Goal: Task Accomplishment & Management: Use online tool/utility

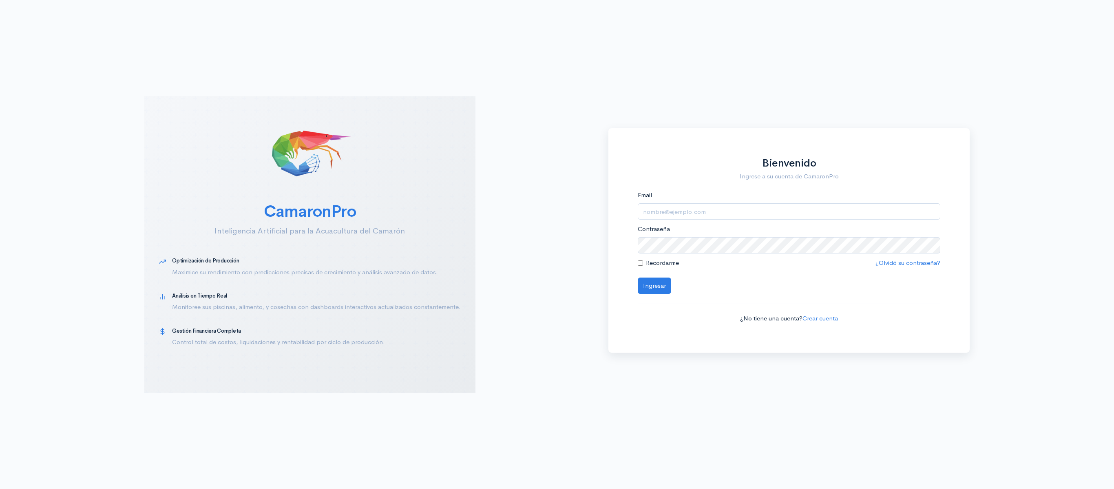
click at [760, 196] on div "Email" at bounding box center [789, 204] width 303 height 29
click at [756, 203] on input "Email" at bounding box center [789, 211] width 303 height 17
type input "[EMAIL_ADDRESS][DOMAIN_NAME]"
click at [638, 277] on button "Ingresar" at bounding box center [654, 285] width 33 height 17
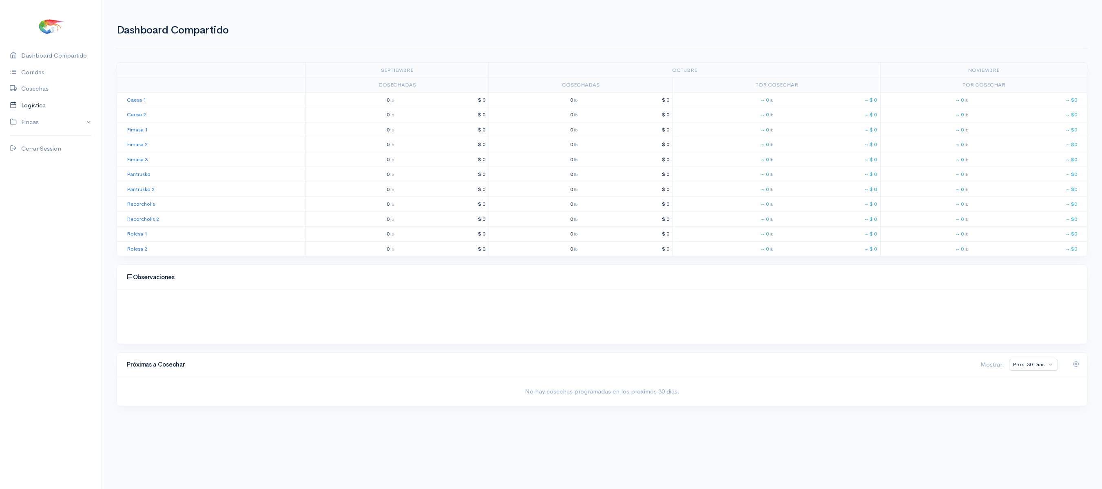
click at [55, 106] on link "Logística" at bounding box center [51, 105] width 102 height 17
click at [154, 61] on link "Gantt" at bounding box center [162, 63] width 16 height 29
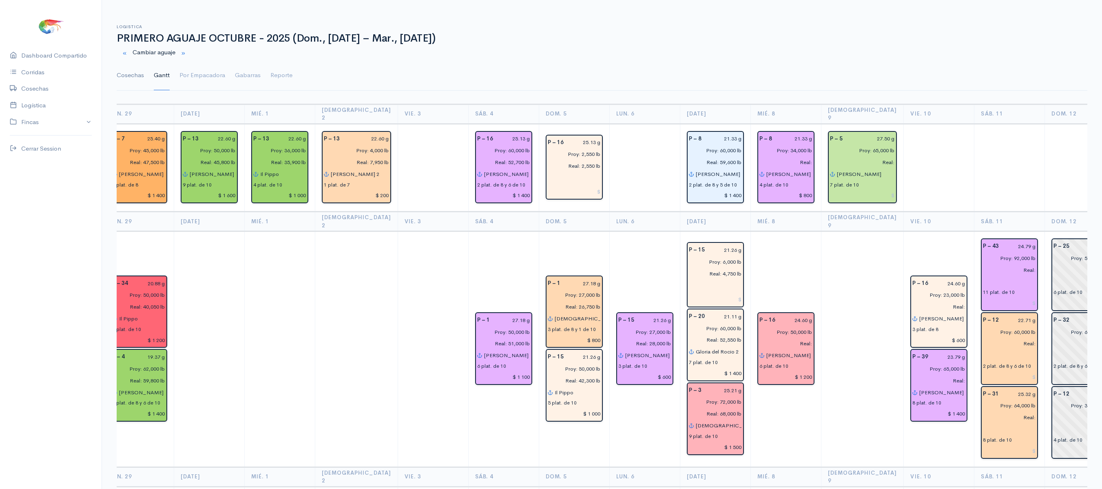
click at [129, 70] on link "Cosechas" at bounding box center [130, 75] width 27 height 29
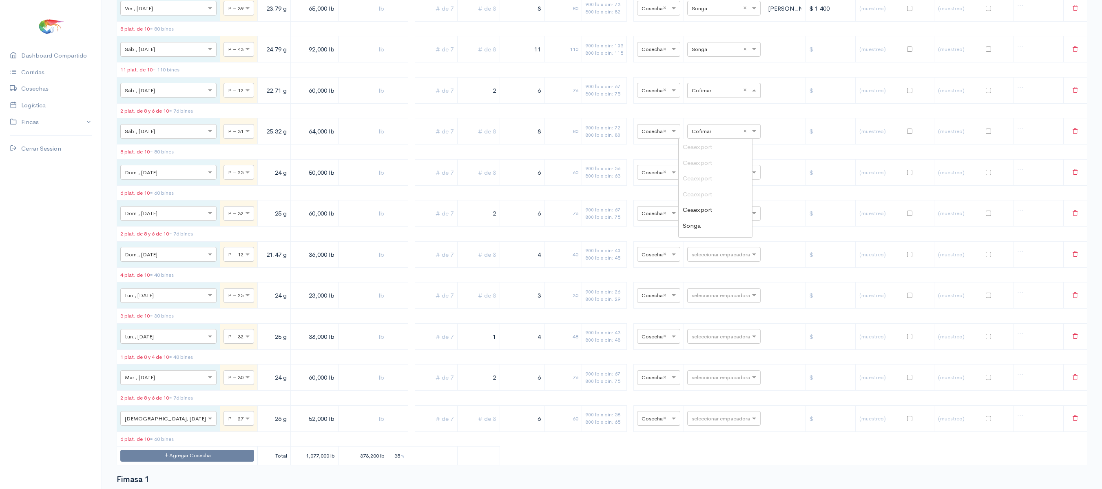
scroll to position [126, 0]
click at [724, 97] on div "seleccionar empacadora × Cofimar ×" at bounding box center [723, 90] width 73 height 15
type input "pro"
click at [710, 175] on span "Promarosa" at bounding box center [698, 178] width 30 height 8
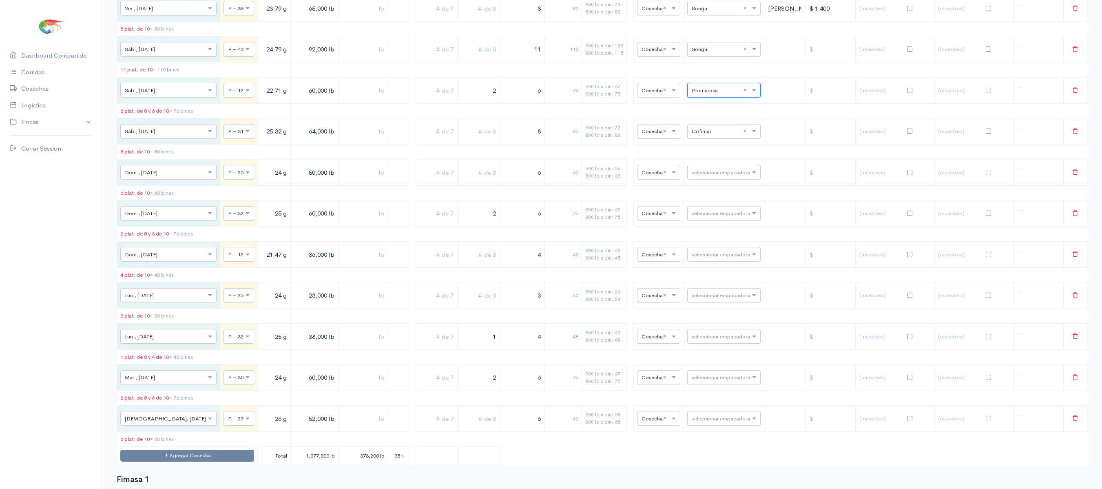
click at [680, 149] on table "Fecha Piscina Peso Libras Proy. Libras Reales % Plat. de 7 Plat. de 8 Plat. de …" at bounding box center [602, 5] width 971 height 919
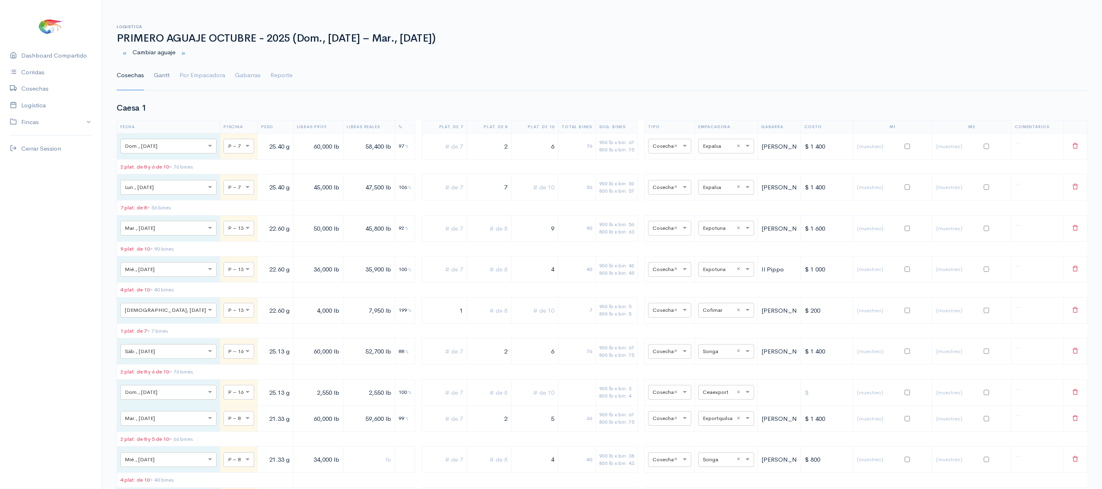
click at [164, 84] on link "Gantt" at bounding box center [162, 75] width 16 height 29
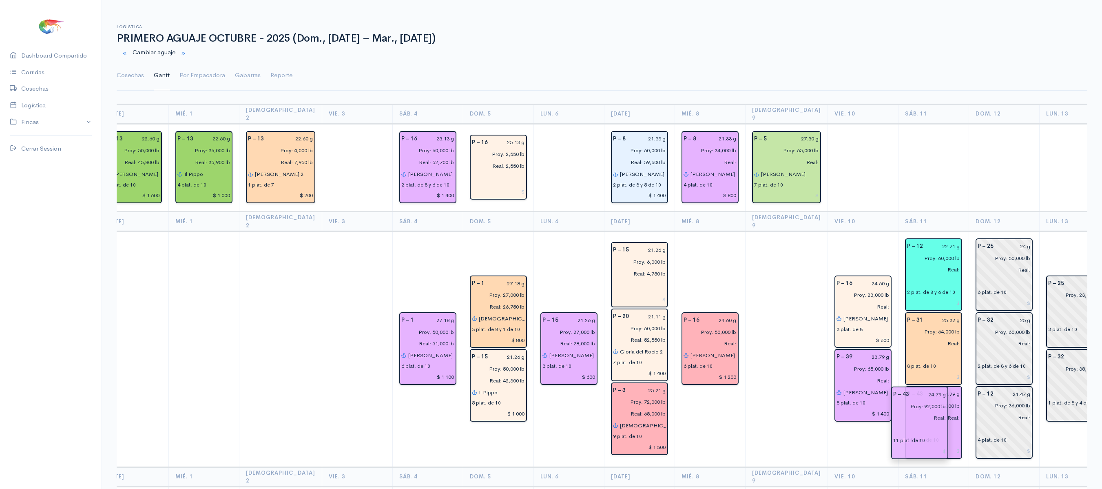
drag, startPoint x: 910, startPoint y: 277, endPoint x: 921, endPoint y: 455, distance: 178.2
click at [899, 202] on td at bounding box center [934, 168] width 71 height 88
click at [127, 79] on link "Cosechas" at bounding box center [130, 75] width 27 height 29
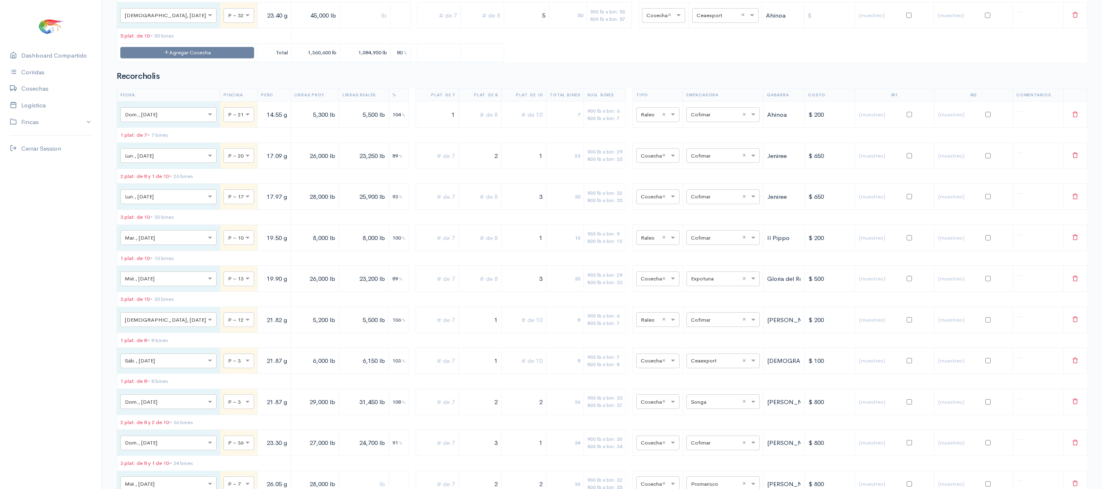
scroll to position [4256, 0]
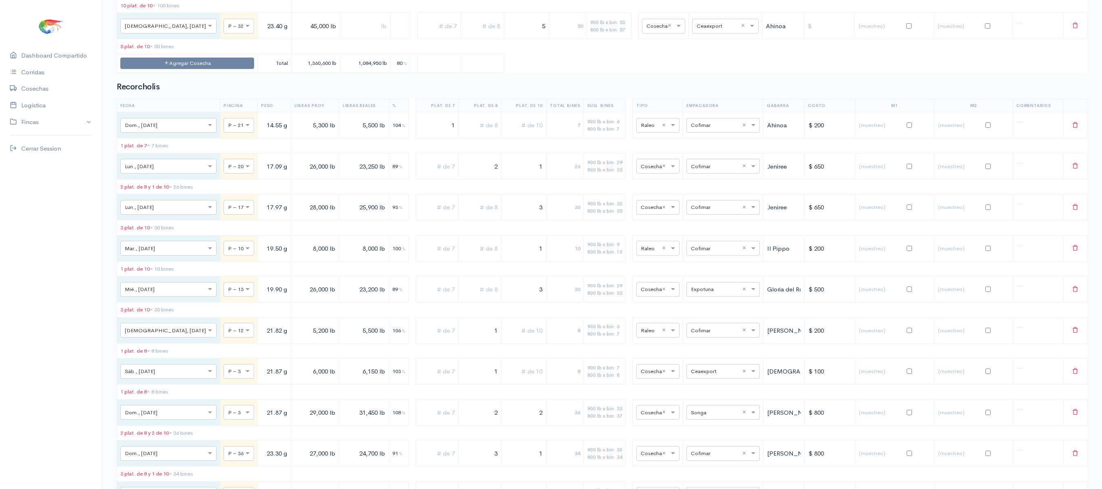
click at [177, 69] on button "Agregar Cosecha" at bounding box center [187, 64] width 134 height 12
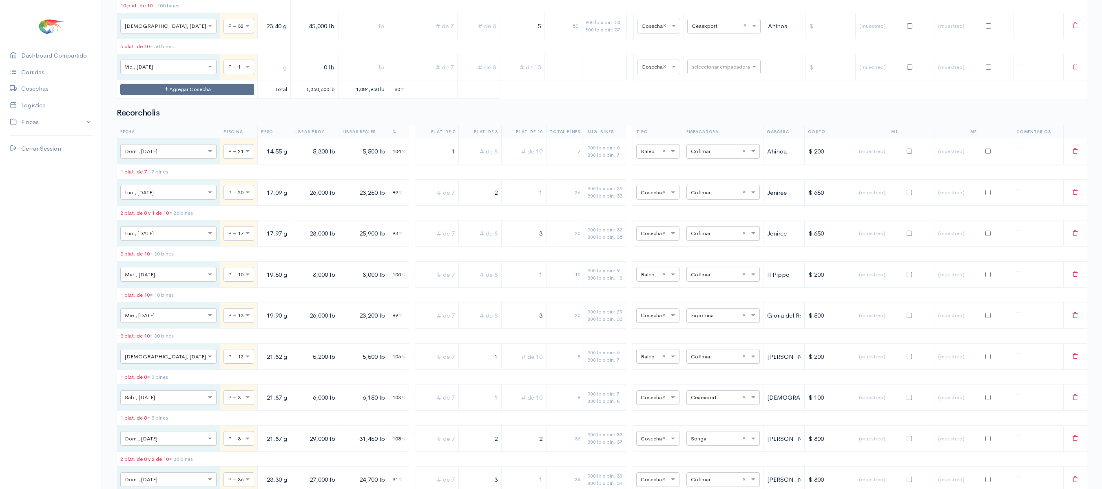
click at [220, 80] on td "× P – 1" at bounding box center [239, 67] width 38 height 26
click at [224, 74] on div "× P – 1" at bounding box center [239, 67] width 31 height 15
type input "10"
click at [261, 75] on input "text" at bounding box center [274, 67] width 26 height 17
type input "34.01 g"
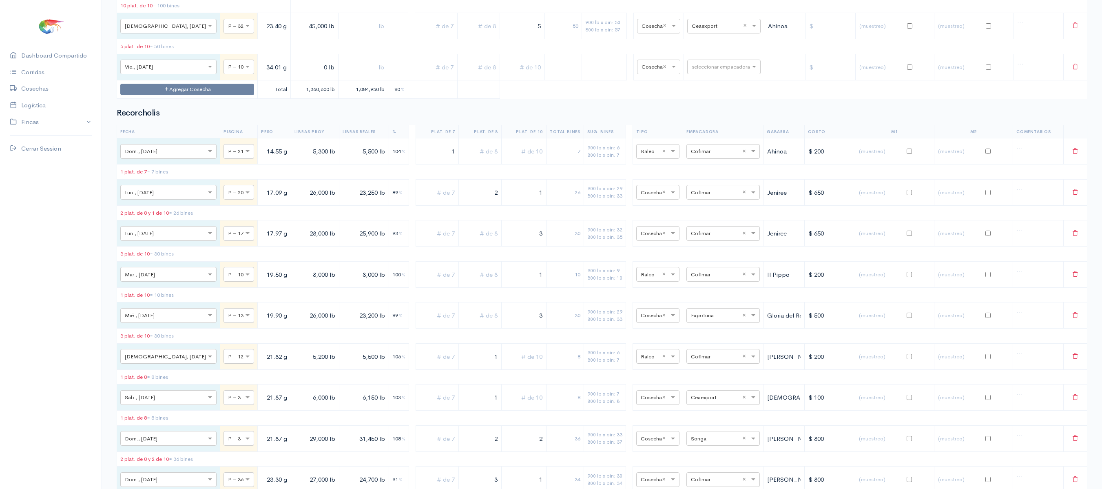
drag, startPoint x: 250, startPoint y: 241, endPoint x: 211, endPoint y: 221, distance: 43.0
click at [211, 54] on td "5 plat. de 10 = 50 bines" at bounding box center [204, 46] width 174 height 15
click at [294, 75] on input "0 lb" at bounding box center [314, 67] width 41 height 17
type input "6,000 lb"
click at [467, 75] on input "text" at bounding box center [478, 67] width 35 height 17
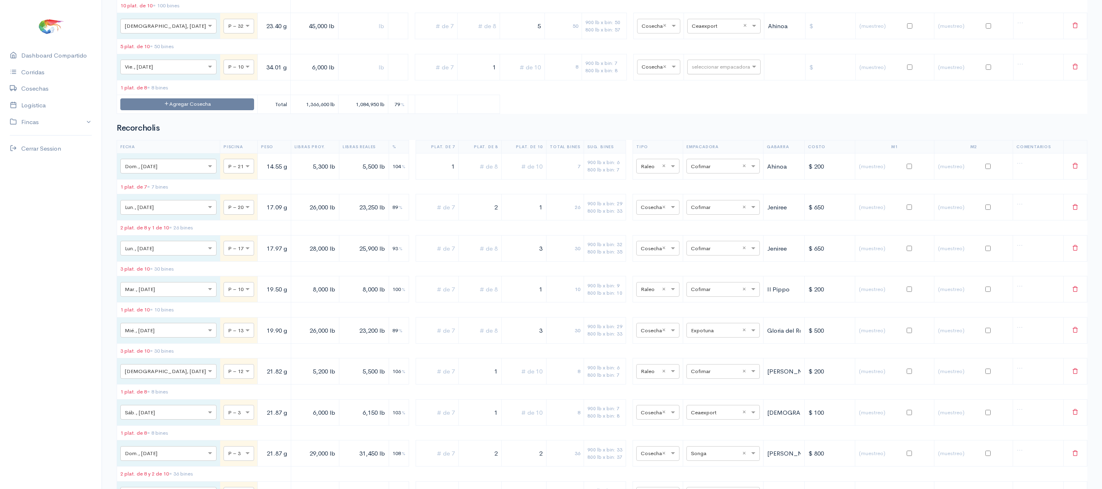
type input "1"
click at [729, 71] on input "text" at bounding box center [717, 66] width 50 height 9
type input "T"
click at [711, 327] on span "Total Seafood" at bounding box center [702, 330] width 39 height 8
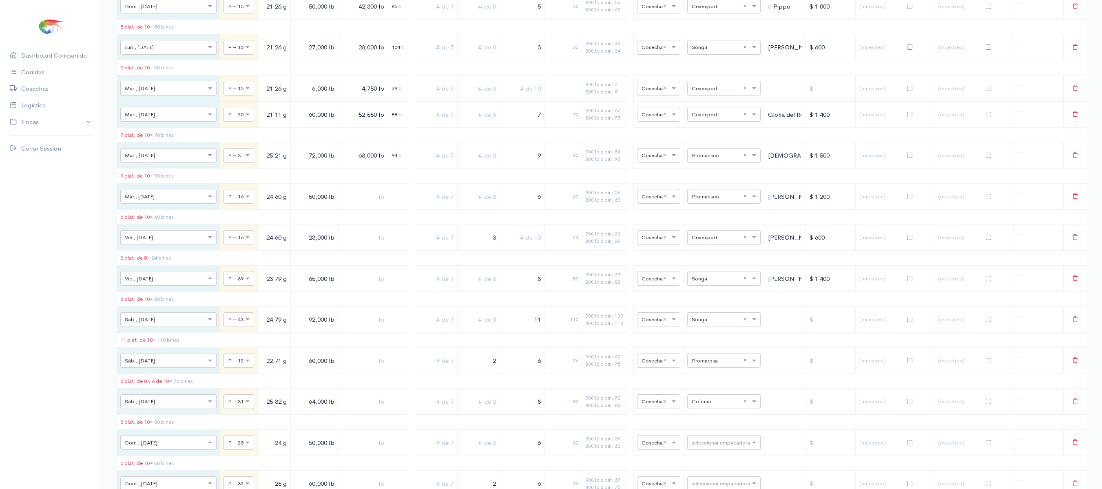
scroll to position [0, 0]
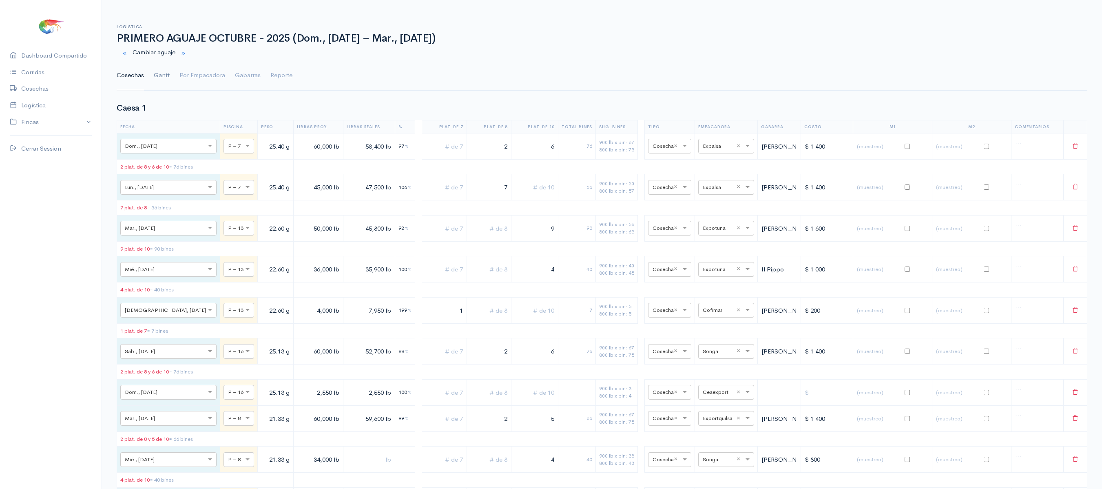
click at [160, 77] on link "Gantt" at bounding box center [162, 75] width 16 height 29
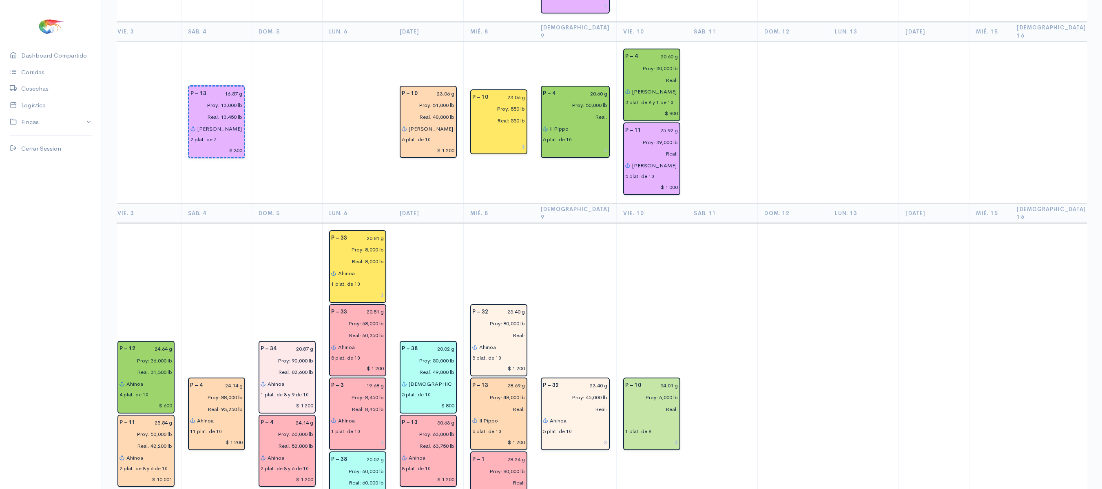
scroll to position [1194, 0]
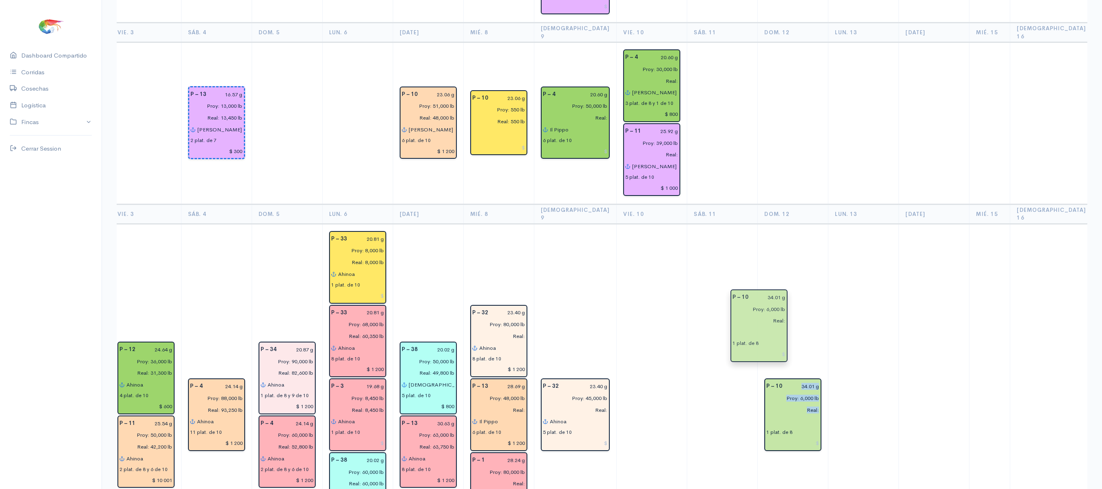
drag, startPoint x: 618, startPoint y: 335, endPoint x: 752, endPoint y: 306, distance: 137.0
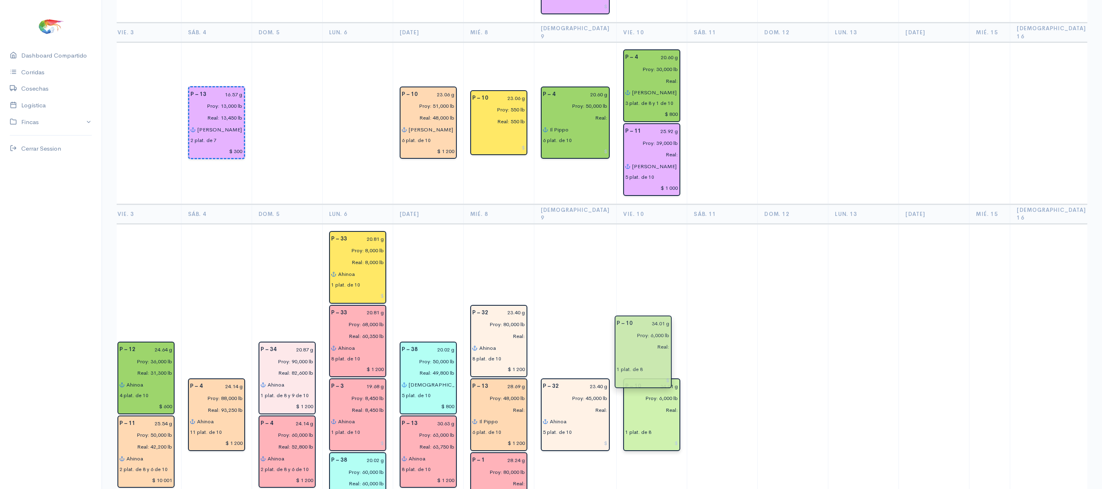
drag, startPoint x: 757, startPoint y: 342, endPoint x: 633, endPoint y: 337, distance: 124.1
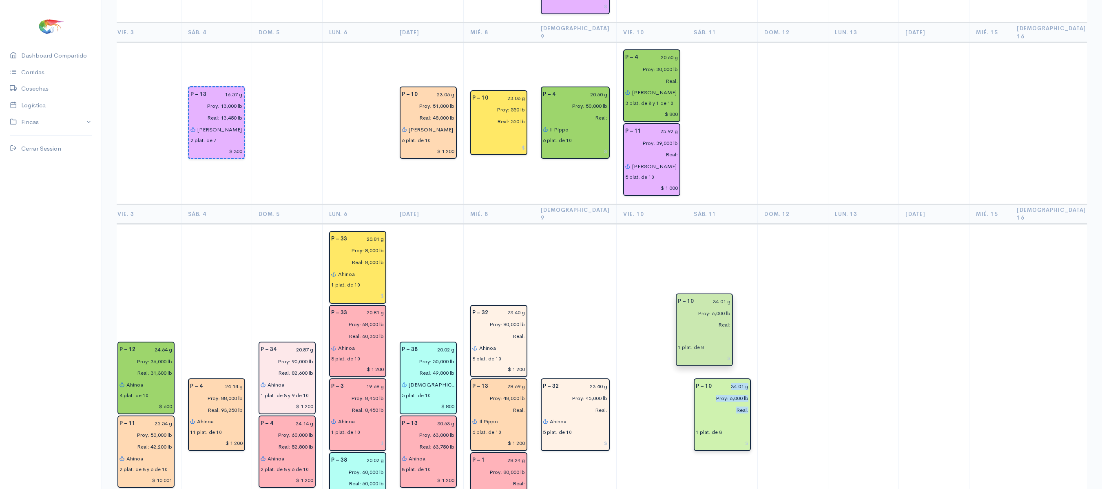
drag, startPoint x: 628, startPoint y: 339, endPoint x: 687, endPoint y: 322, distance: 61.2
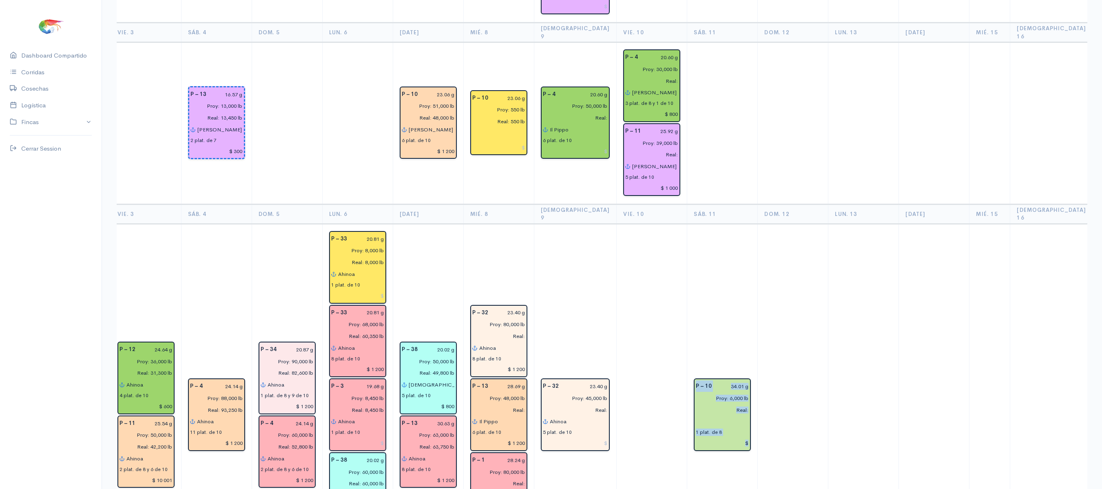
click at [696, 255] on td "P – 10 34.01 g Proy: 6,000 lb Real: 1 plat. de 8" at bounding box center [722, 415] width 71 height 383
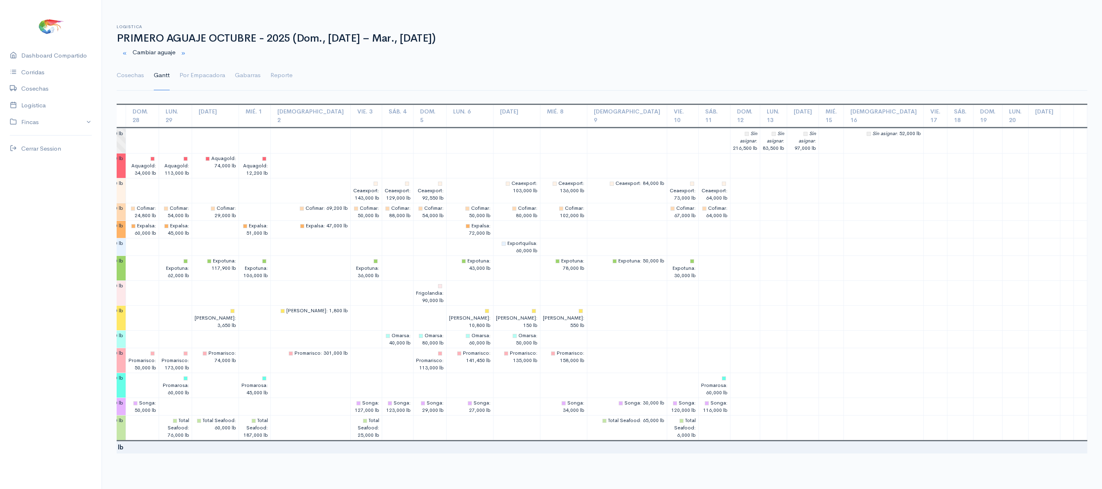
scroll to position [0, 0]
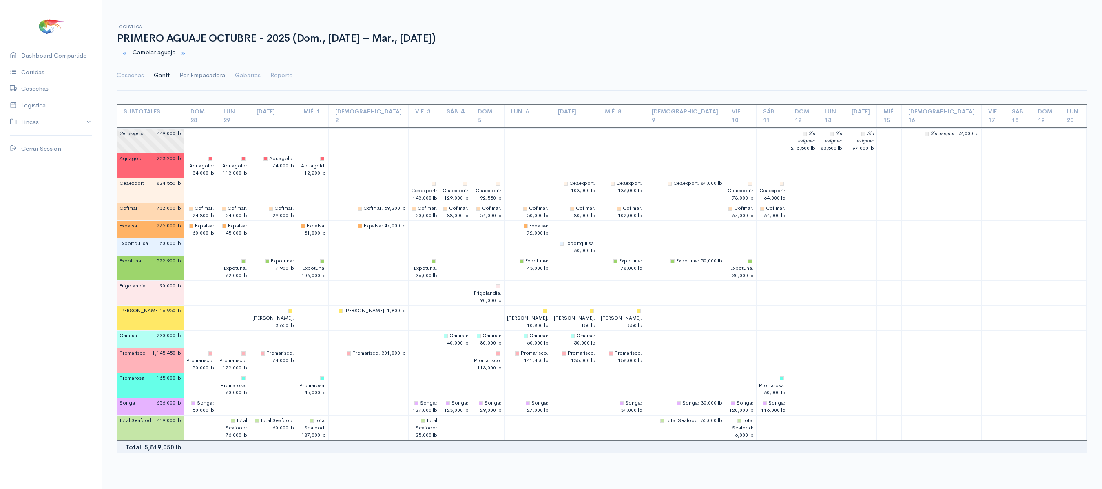
click at [200, 86] on link "Por Empacadora" at bounding box center [202, 75] width 46 height 29
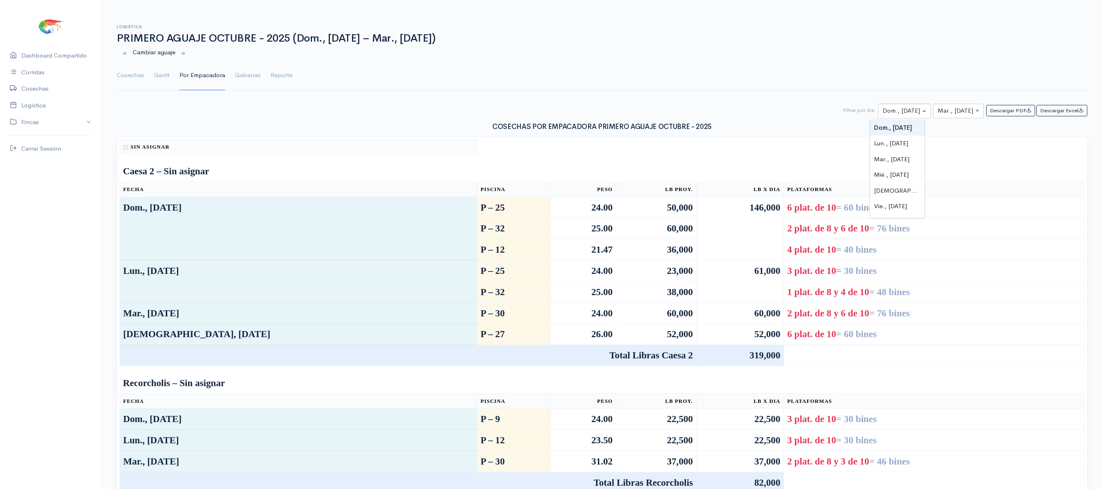
click at [891, 111] on input "text" at bounding box center [897, 111] width 29 height 10
type input "10"
type input "11"
click at [950, 113] on input "text" at bounding box center [951, 111] width 27 height 10
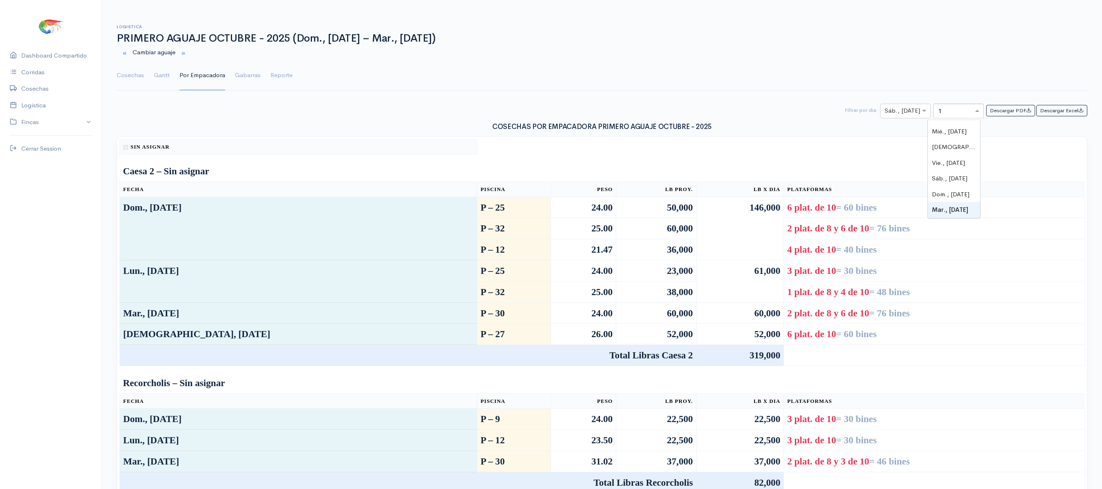
type input "11"
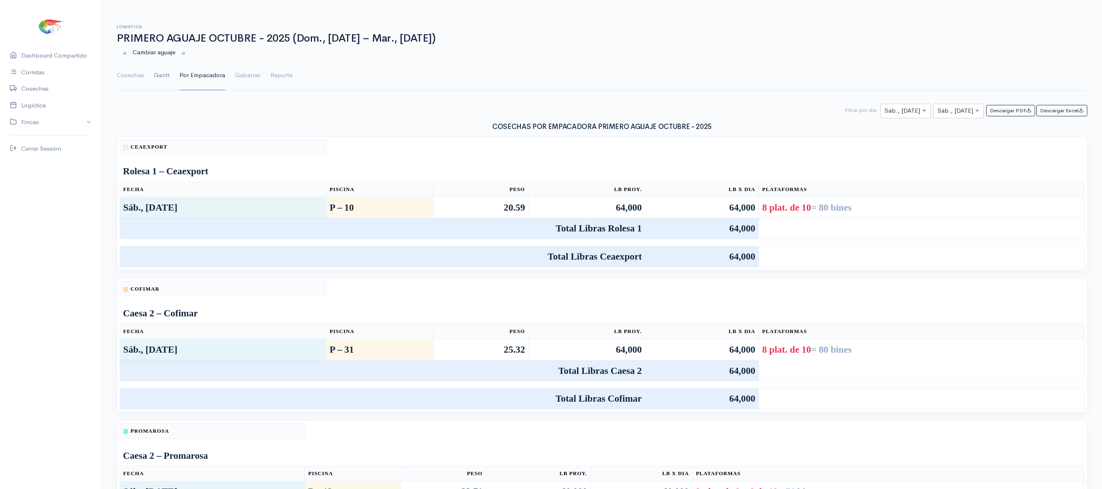
click at [166, 74] on link "Gantt" at bounding box center [162, 75] width 16 height 29
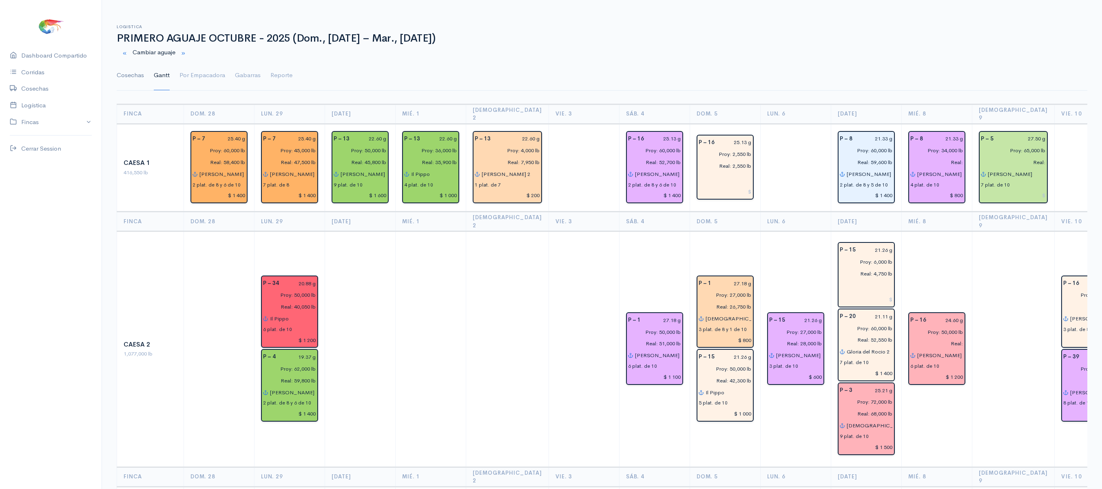
click at [134, 75] on link "Cosechas" at bounding box center [130, 75] width 27 height 29
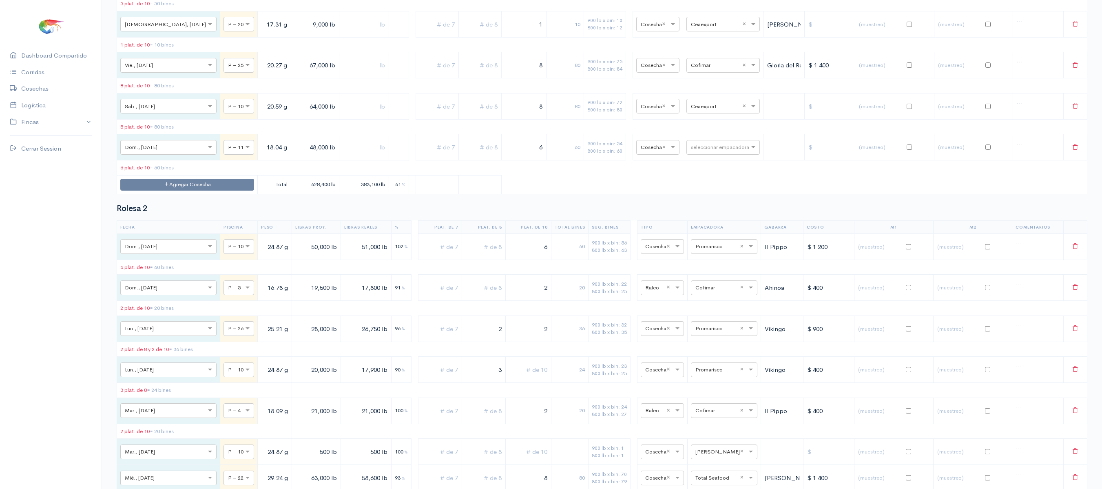
scroll to position [5592, 0]
click at [505, 114] on input "8" at bounding box center [524, 105] width 38 height 17
drag, startPoint x: 508, startPoint y: 323, endPoint x: 579, endPoint y: 321, distance: 71.0
click at [579, 118] on tr "× Sáb., [DATE] × P – 10 20.59 g 64,000 lb 8 80 900 lb x bin: 72 800 lb x bin: 8…" at bounding box center [602, 105] width 970 height 26
type input "7"
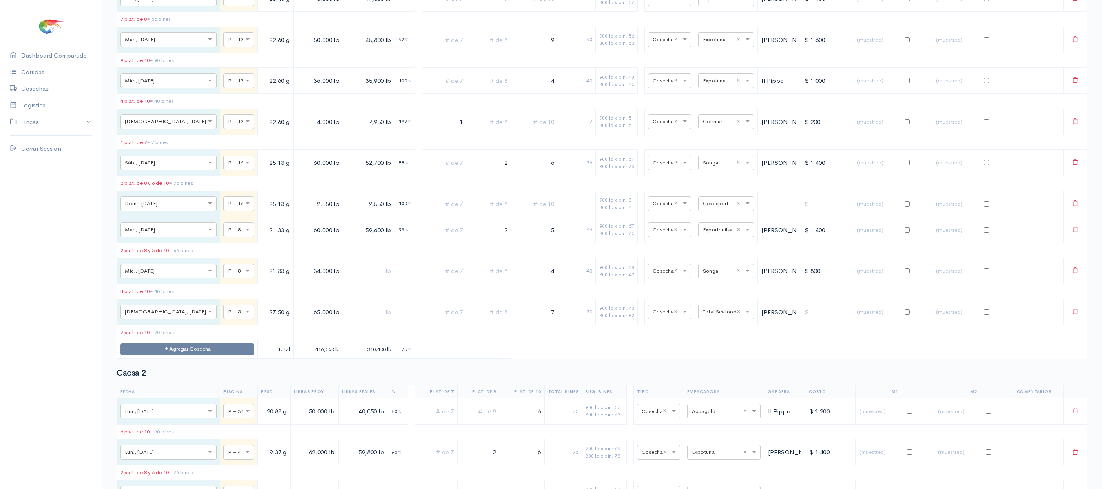
scroll to position [0, 0]
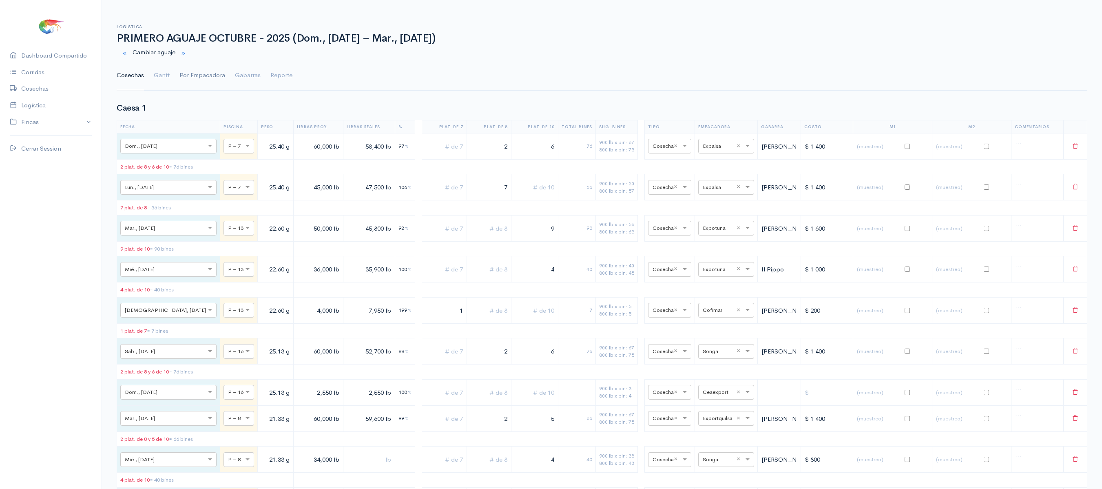
click at [210, 75] on link "Por Empacadora" at bounding box center [202, 75] width 46 height 29
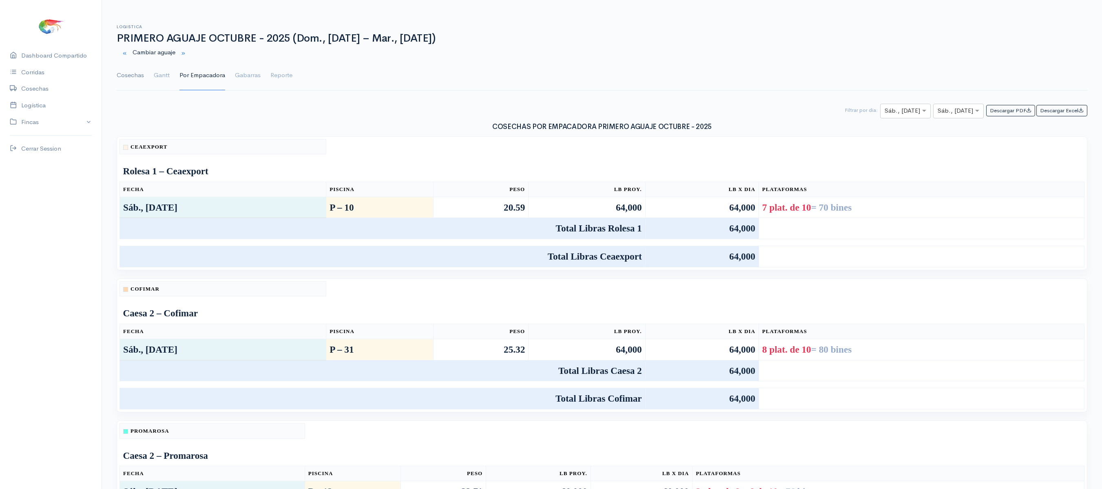
click at [133, 70] on link "Cosechas" at bounding box center [130, 75] width 27 height 29
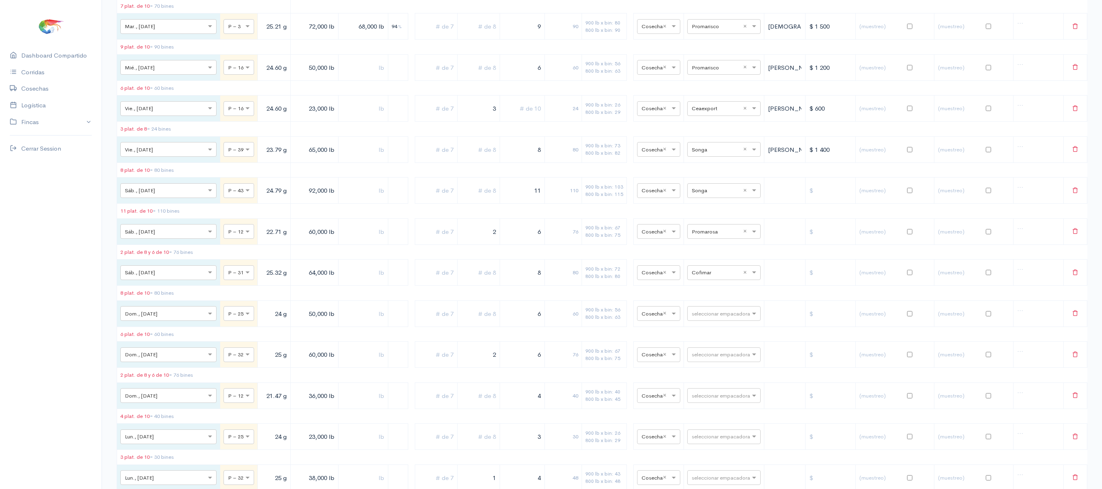
scroll to position [892, 0]
drag, startPoint x: 458, startPoint y: 267, endPoint x: 510, endPoint y: 262, distance: 52.4
click at [510, 239] on tr "× Sáb., [DATE] × P – 12 22.71 g 60,000 lb 2 6 76 900 lb x bin: 67 800 lb x bin:…" at bounding box center [602, 225] width 970 height 26
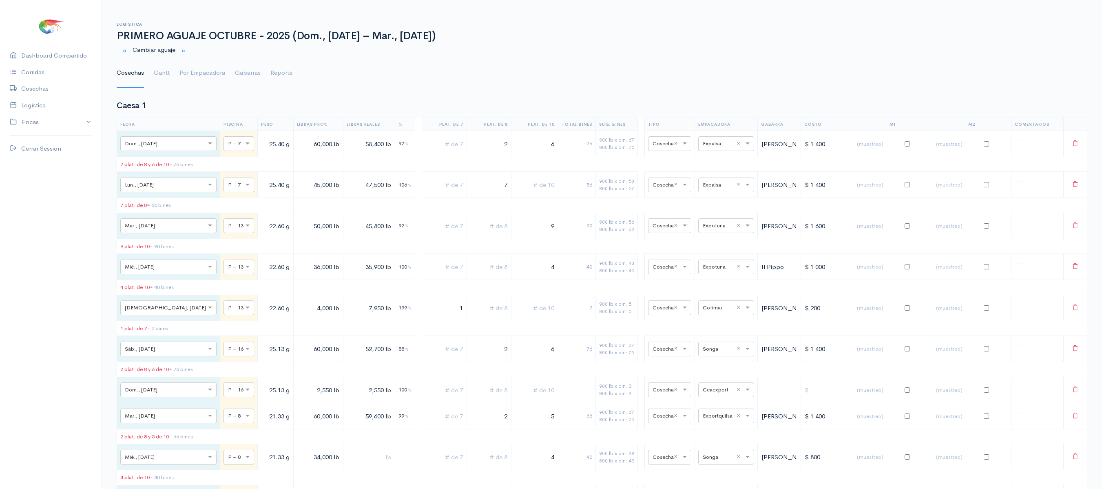
scroll to position [0, 0]
click at [166, 69] on link "Gantt" at bounding box center [162, 75] width 16 height 29
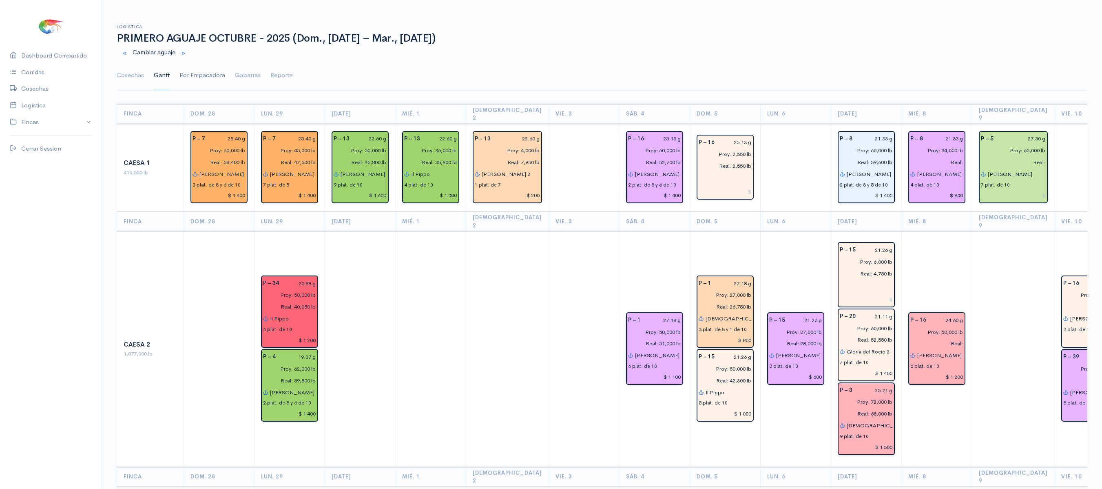
click at [203, 69] on link "Por Empacadora" at bounding box center [202, 75] width 46 height 29
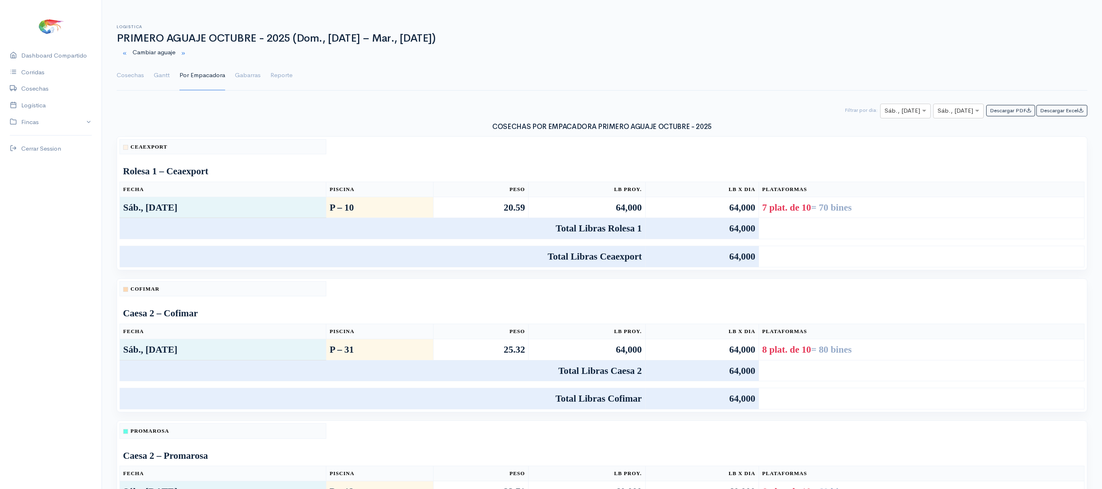
click at [170, 70] on ul "Cosechas Gantt Por Empacadora Gabarras Reporte" at bounding box center [602, 75] width 971 height 29
click at [168, 70] on link "Gantt" at bounding box center [162, 75] width 16 height 29
